Goal: Information Seeking & Learning: Learn about a topic

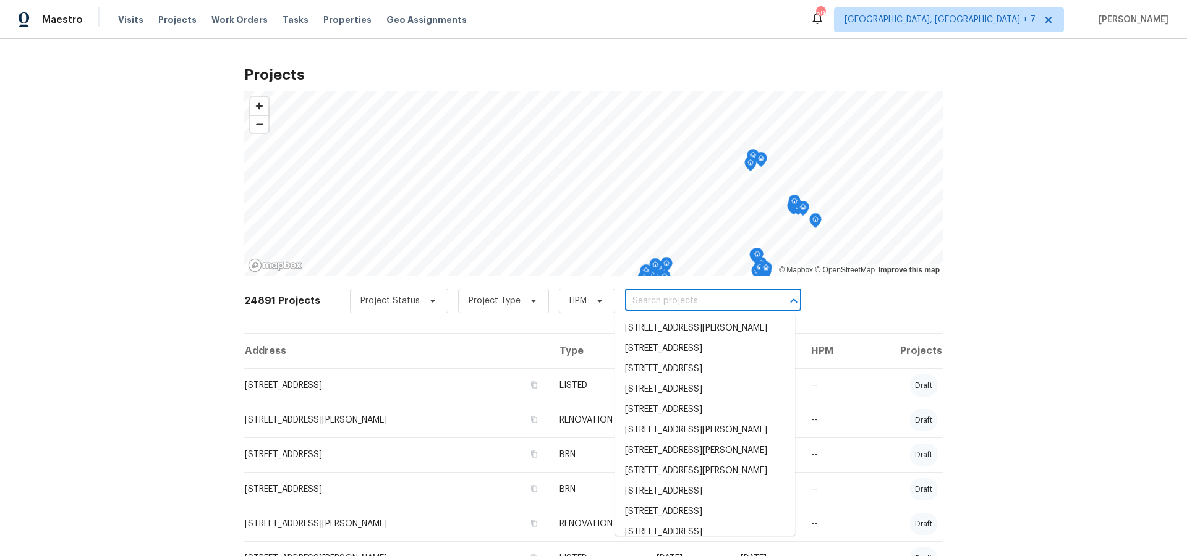
click at [655, 302] on input "text" at bounding box center [696, 301] width 142 height 19
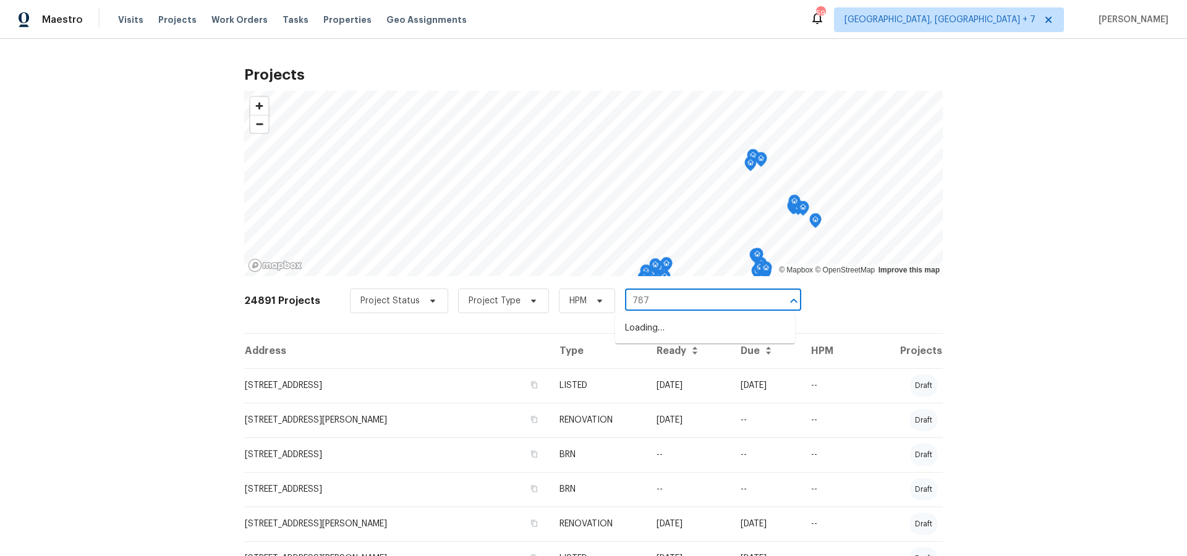
type input "7873"
click at [652, 328] on li "[STREET_ADDRESS]" at bounding box center [705, 328] width 180 height 20
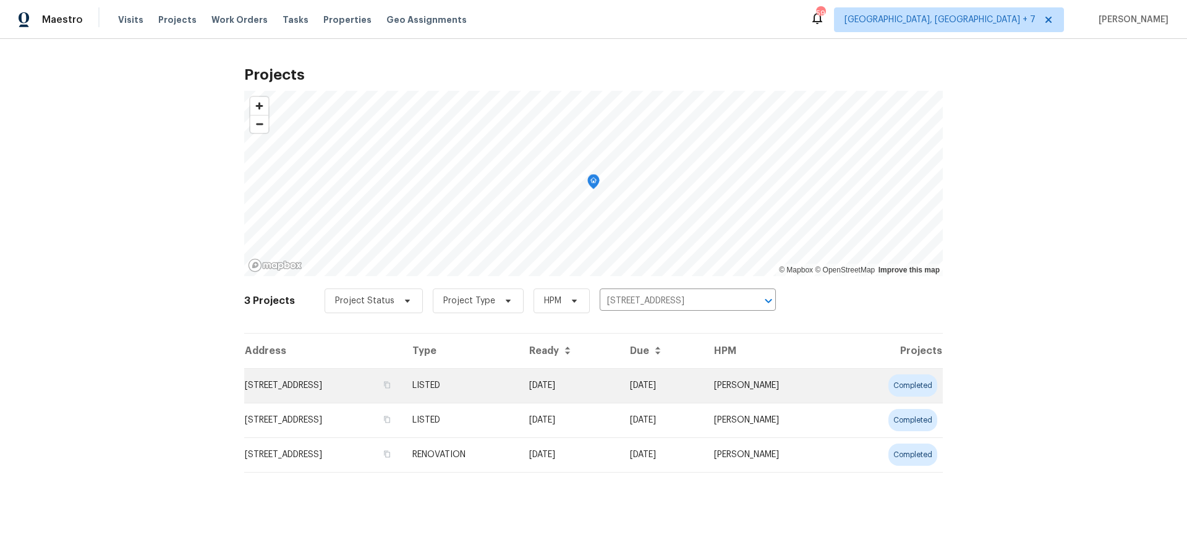
click at [386, 386] on td "[STREET_ADDRESS]" at bounding box center [323, 385] width 158 height 35
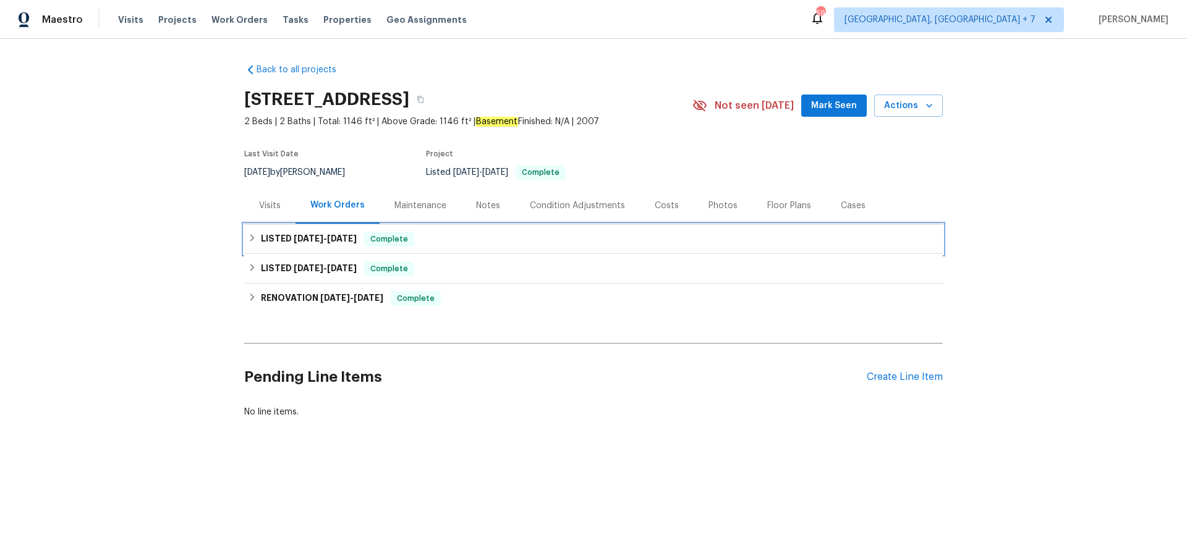
click at [342, 241] on span "[DATE]" at bounding box center [342, 238] width 30 height 9
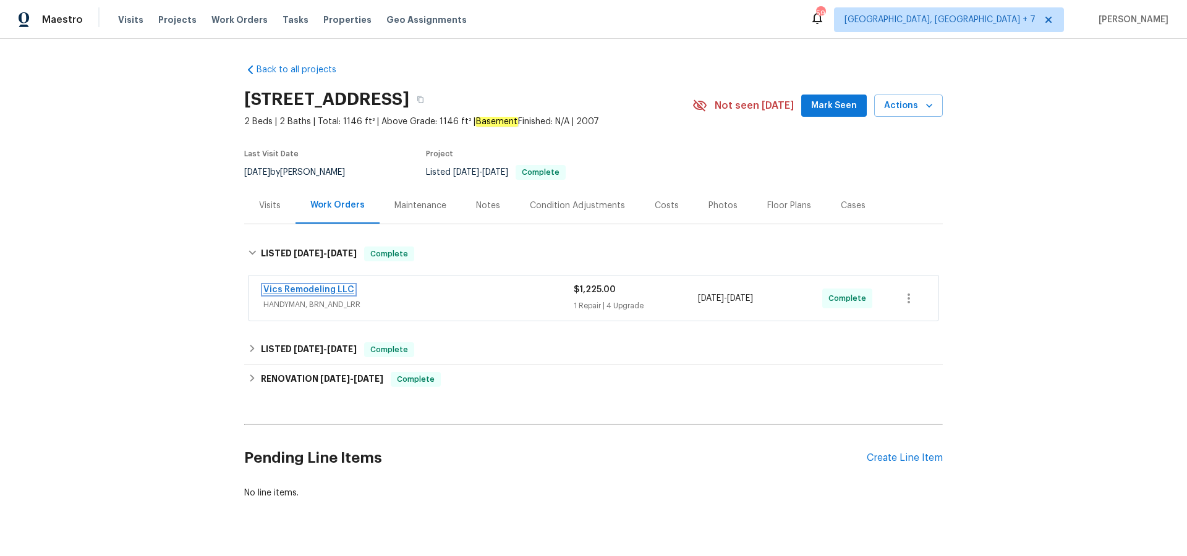
click at [339, 289] on link "Vics Remodeling LLC" at bounding box center [308, 290] width 91 height 9
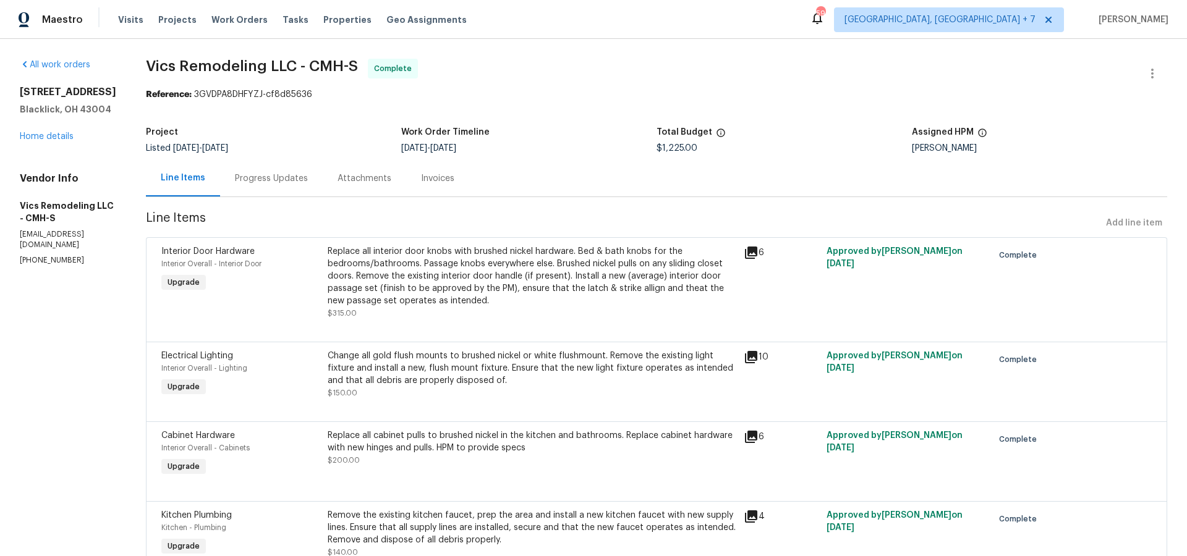
click at [748, 252] on icon at bounding box center [751, 253] width 12 height 12
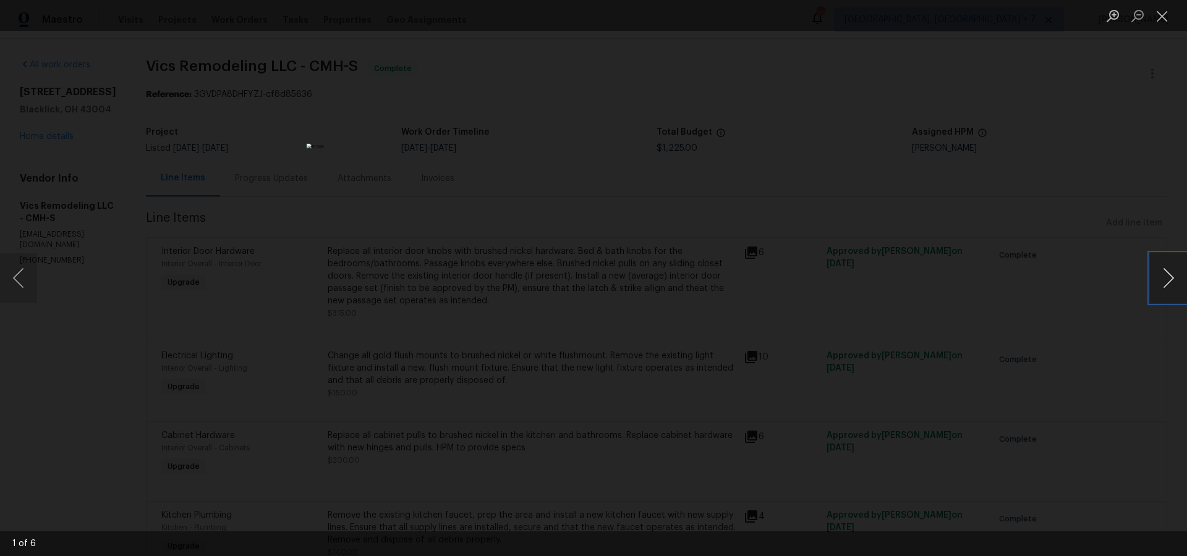
click at [1168, 279] on button "Next image" at bounding box center [1168, 277] width 37 height 49
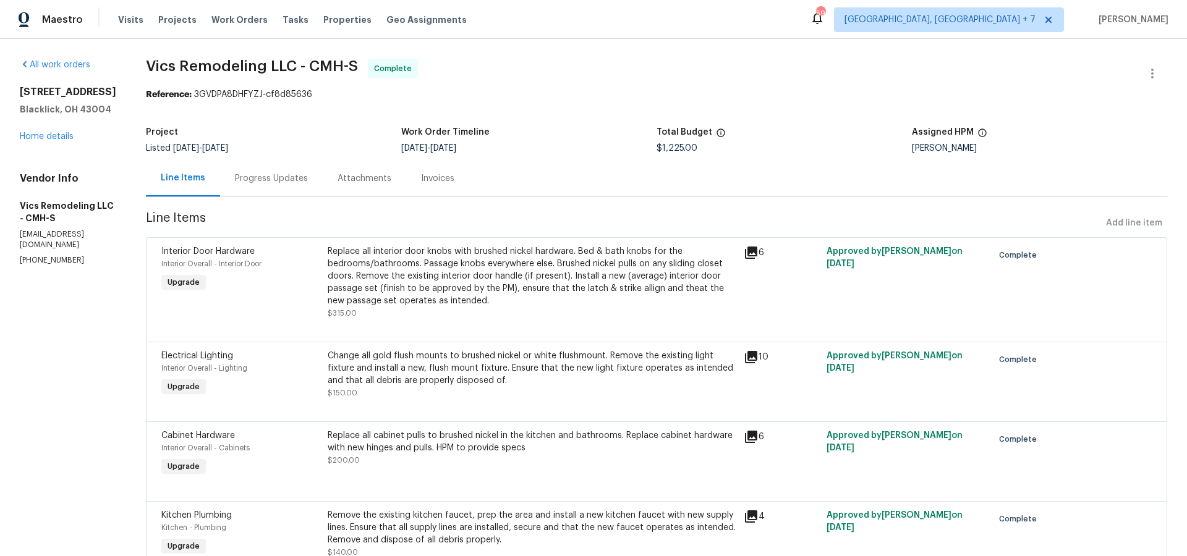
click at [744, 360] on icon at bounding box center [751, 357] width 15 height 15
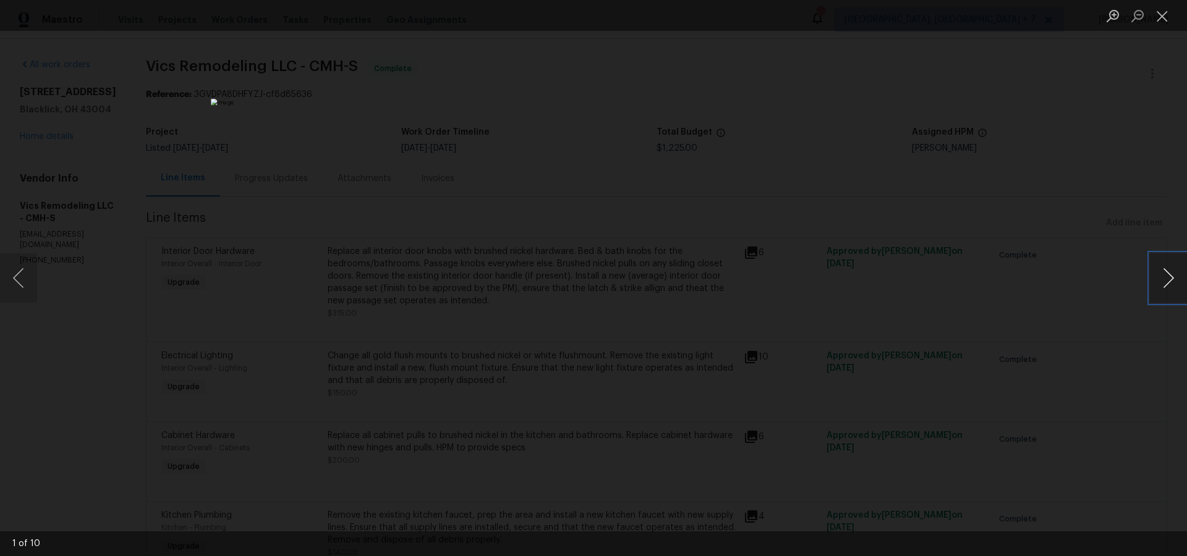
click at [1172, 280] on button "Next image" at bounding box center [1168, 277] width 37 height 49
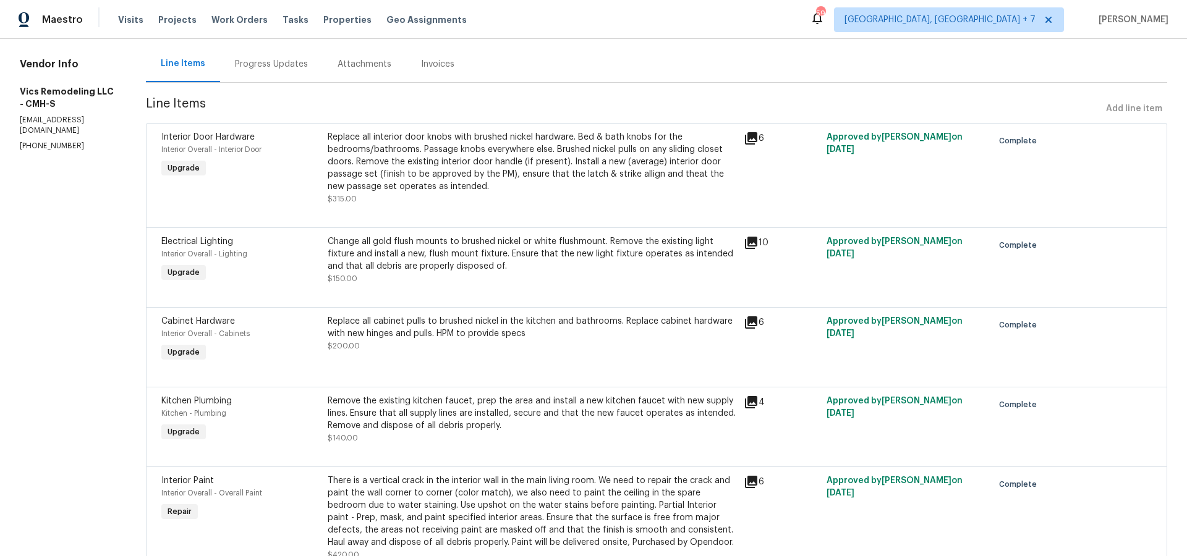
scroll to position [118, 0]
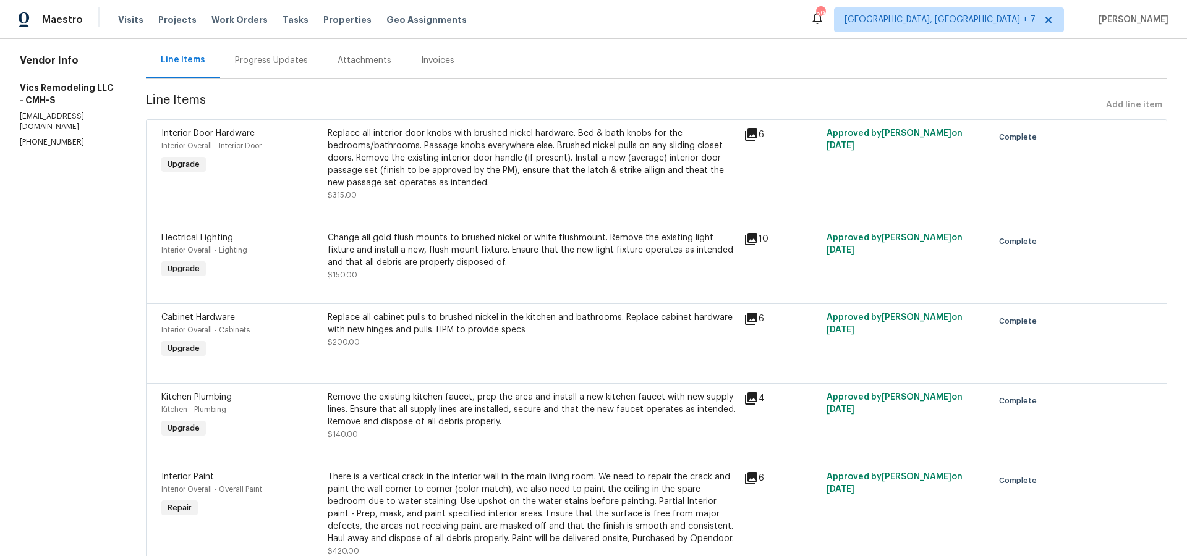
click at [745, 326] on icon at bounding box center [751, 319] width 15 height 15
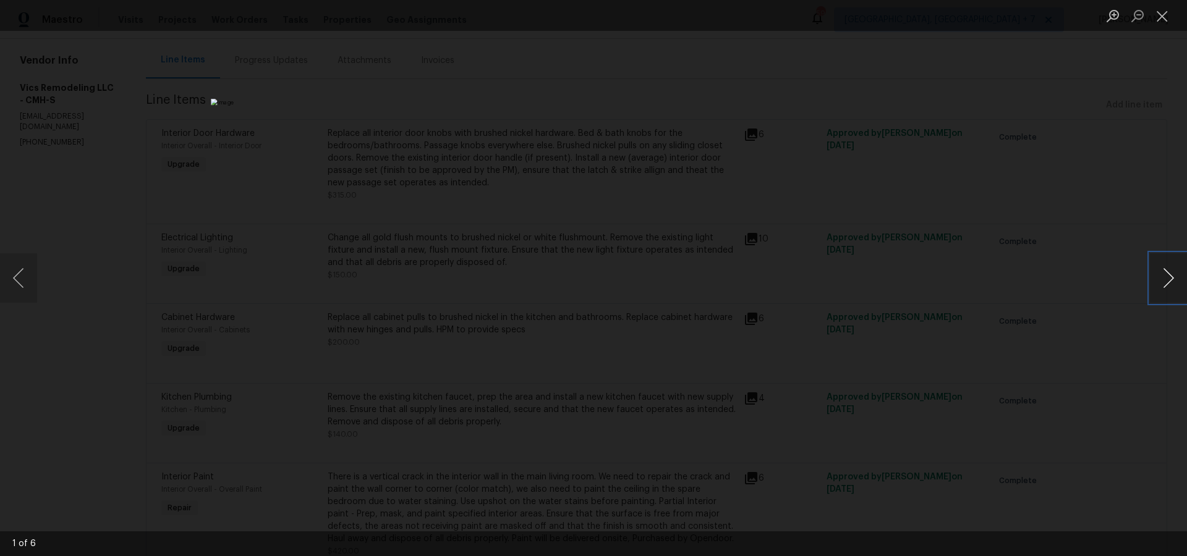
click at [1161, 281] on button "Next image" at bounding box center [1168, 277] width 37 height 49
click at [1161, 280] on button "Next image" at bounding box center [1168, 277] width 37 height 49
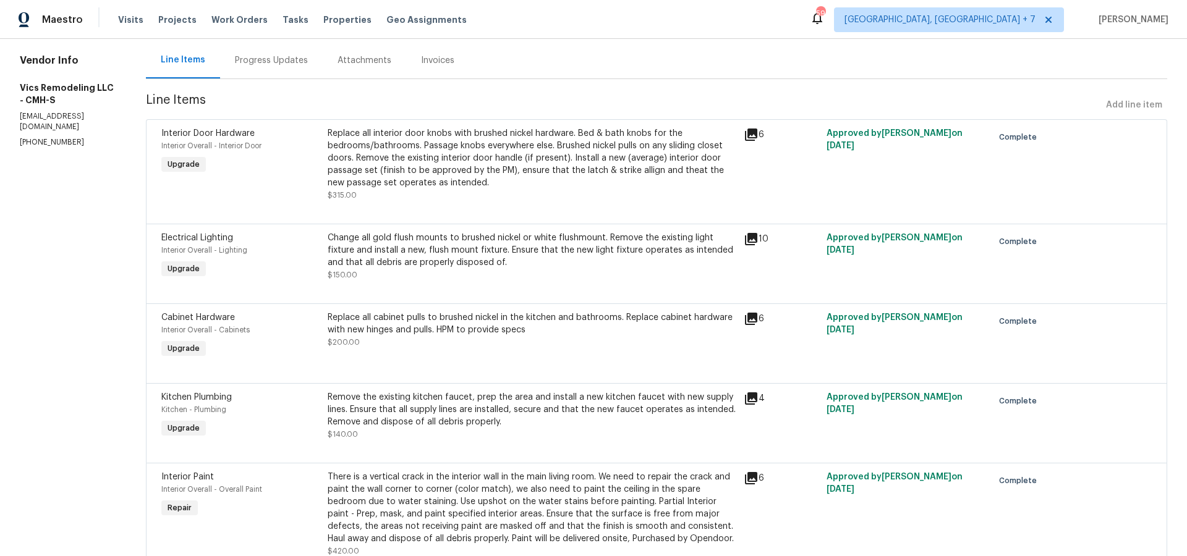
click at [748, 402] on icon at bounding box center [751, 399] width 12 height 12
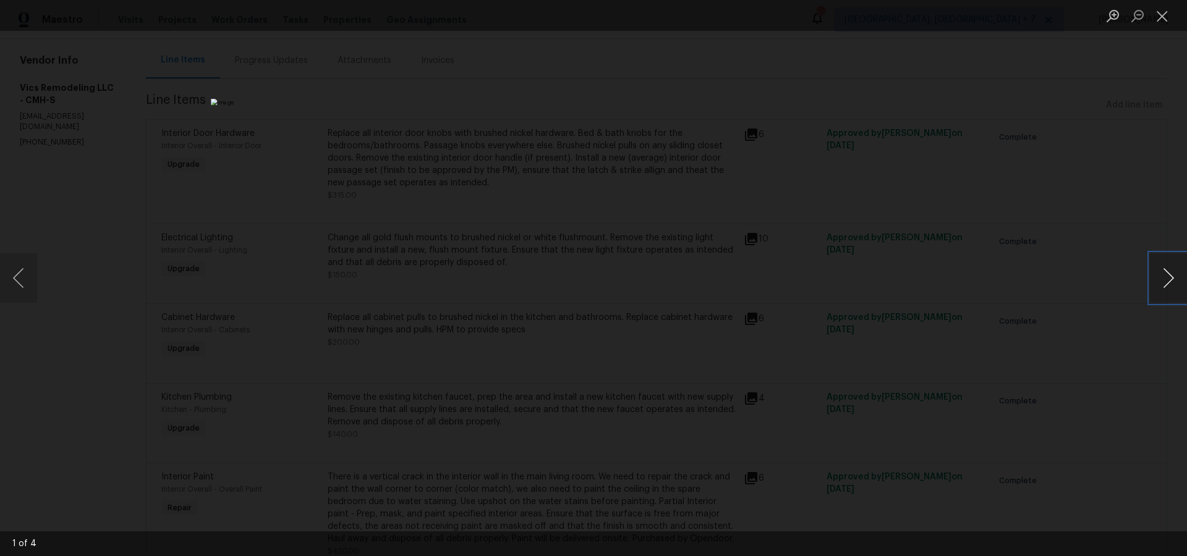
click at [1158, 281] on button "Next image" at bounding box center [1168, 277] width 37 height 49
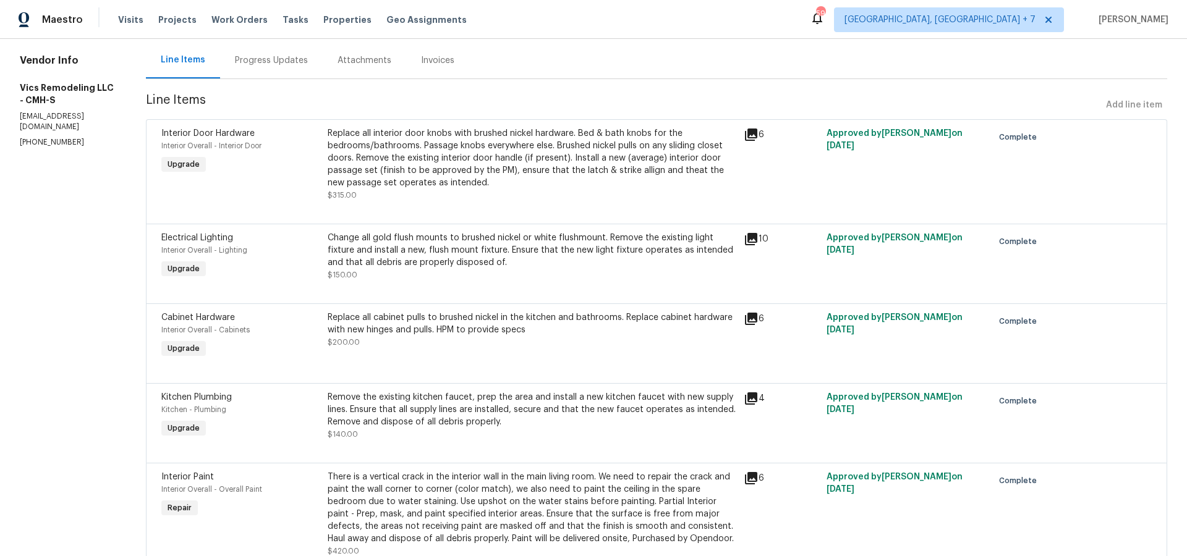
click at [750, 479] on icon at bounding box center [751, 478] width 12 height 12
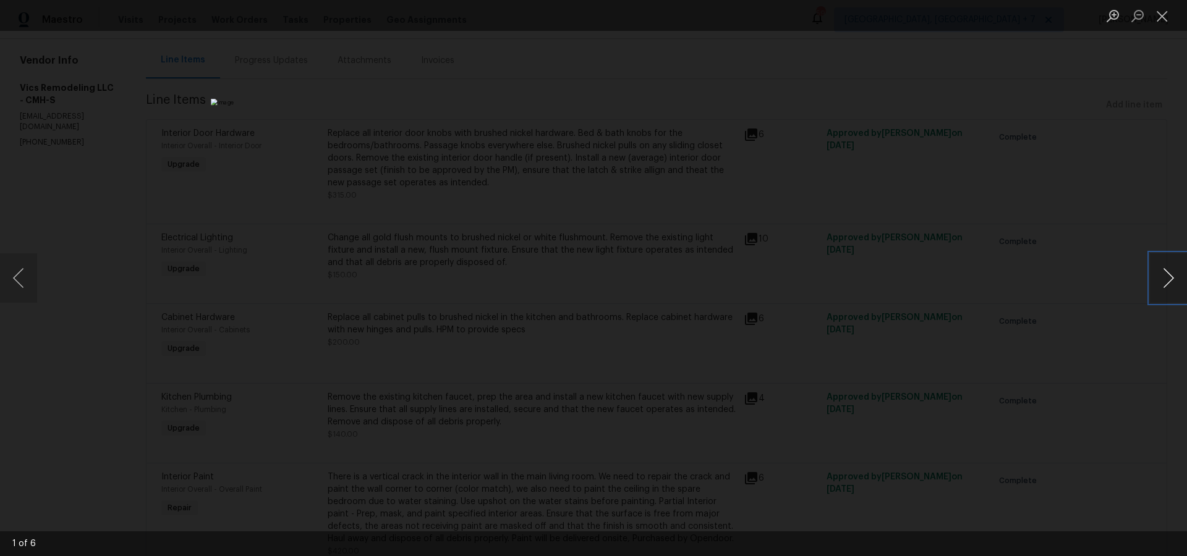
click at [1166, 284] on button "Next image" at bounding box center [1168, 277] width 37 height 49
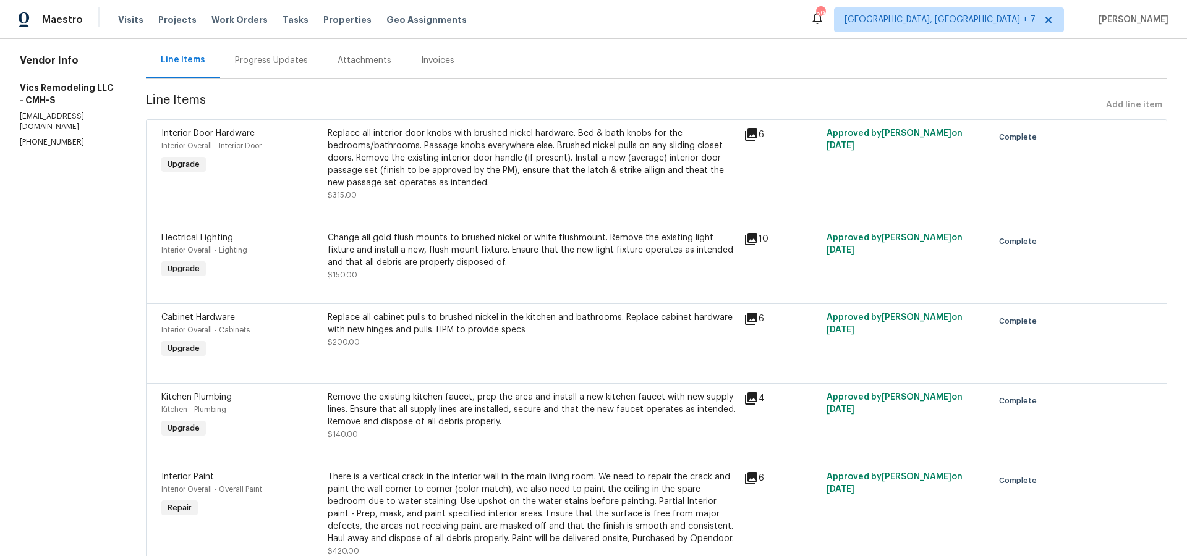
scroll to position [0, 0]
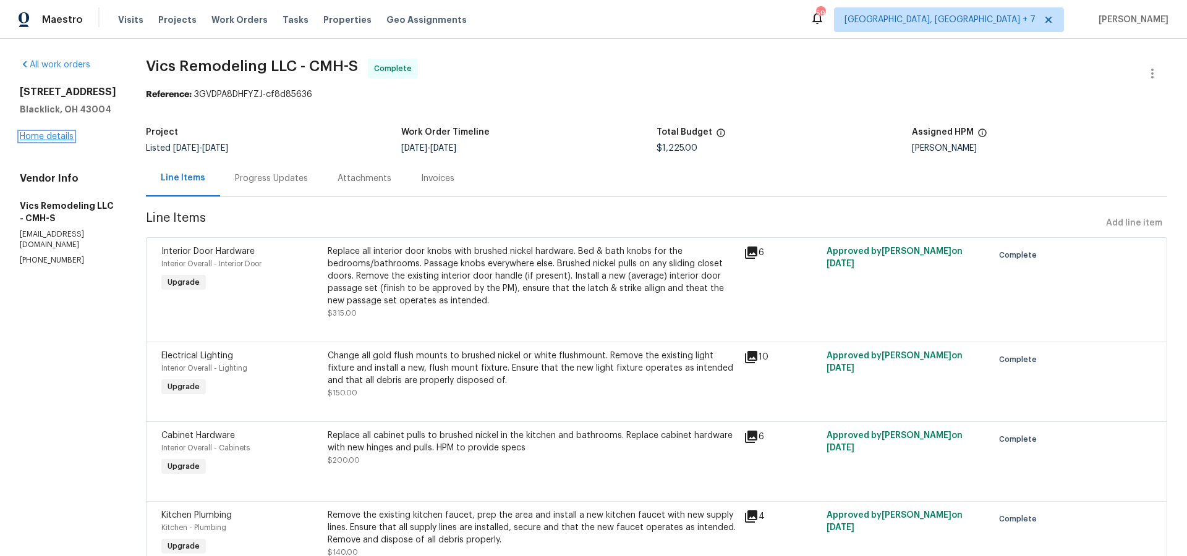
click at [64, 141] on link "Home details" at bounding box center [47, 136] width 54 height 9
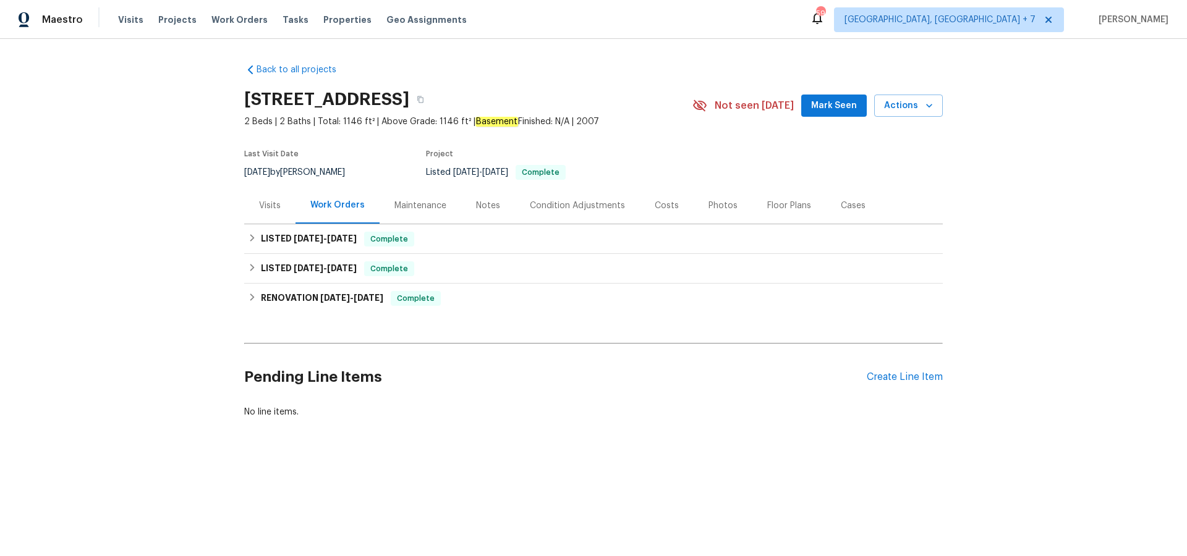
click at [721, 207] on div "Photos" at bounding box center [722, 206] width 29 height 12
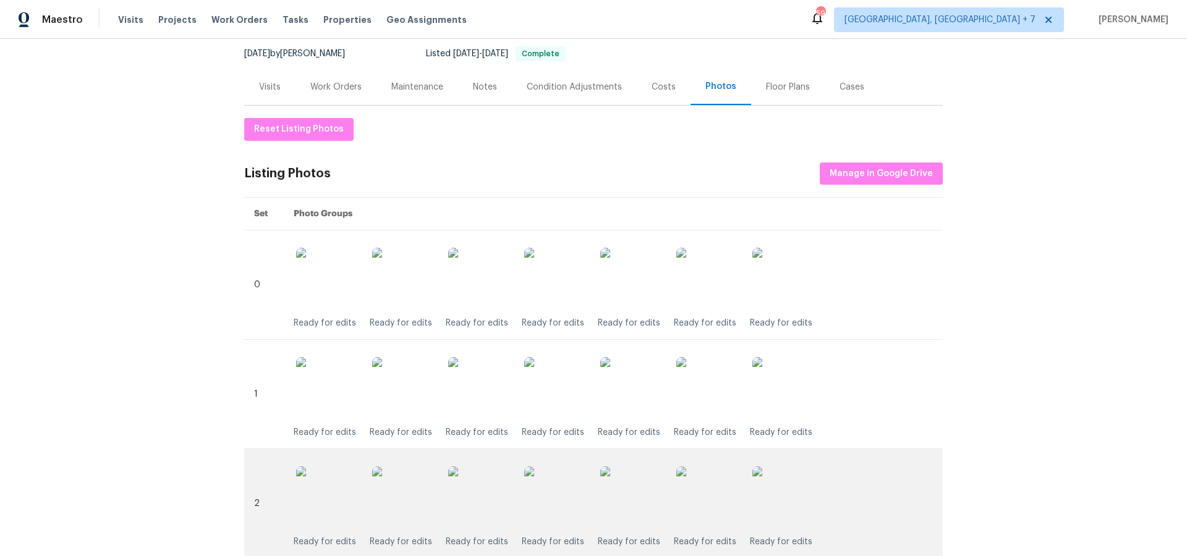
scroll to position [134, 0]
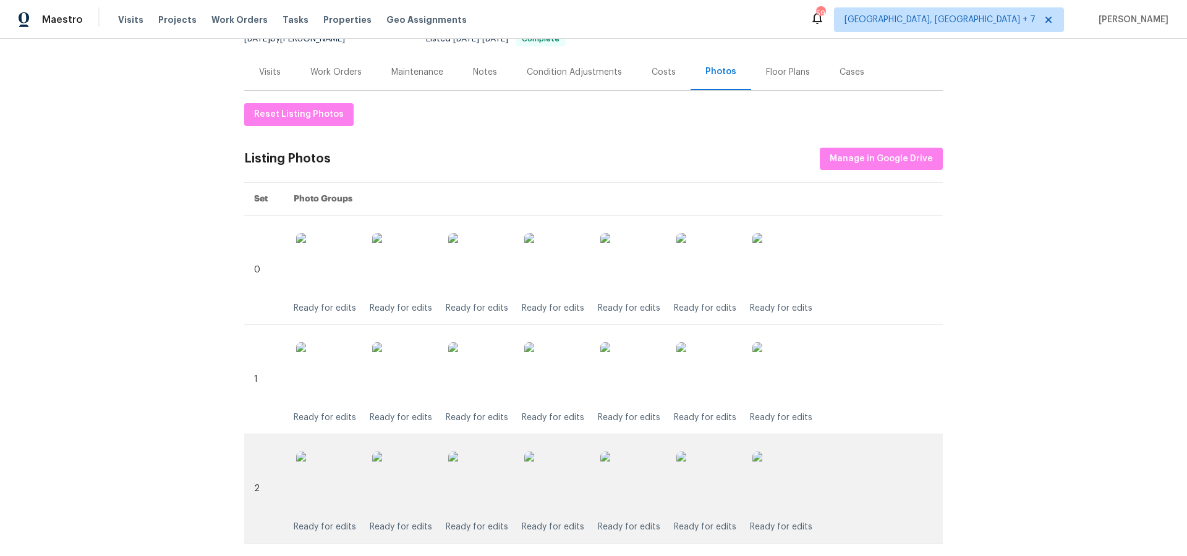
click at [557, 482] on img at bounding box center [555, 483] width 62 height 62
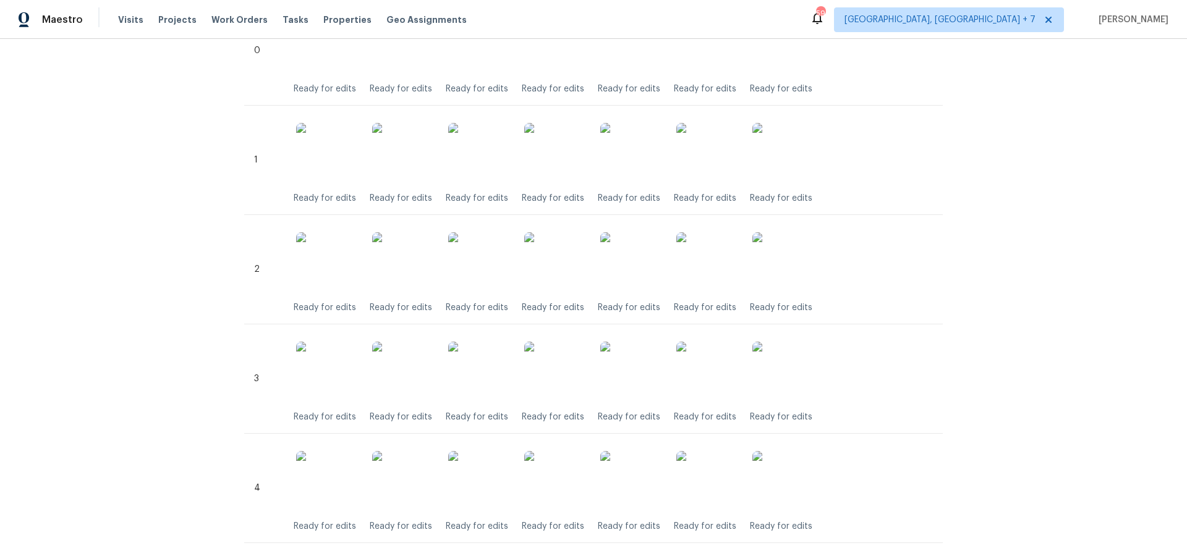
scroll to position [0, 0]
